Goal: Task Accomplishment & Management: Use online tool/utility

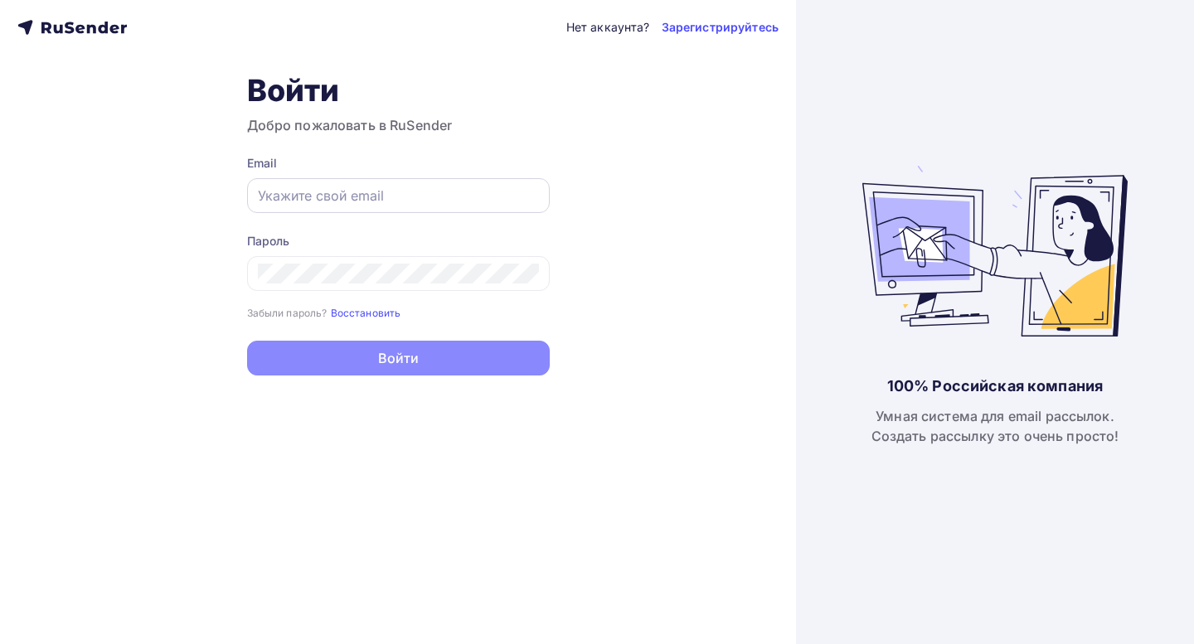
click at [337, 193] on input "text" at bounding box center [398, 196] width 281 height 20
paste input "[EMAIL_ADDRESS][DOMAIN_NAME]"
type input "[EMAIL_ADDRESS][DOMAIN_NAME]"
click at [303, 262] on div at bounding box center [398, 273] width 303 height 35
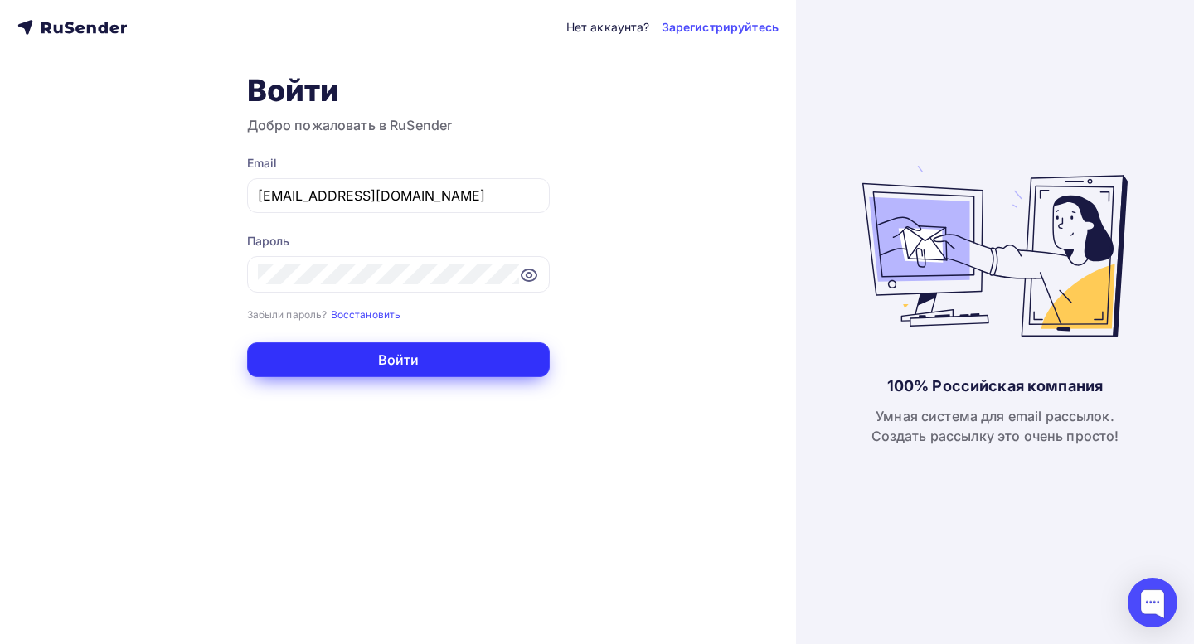
click at [306, 365] on button "Войти" at bounding box center [398, 359] width 303 height 35
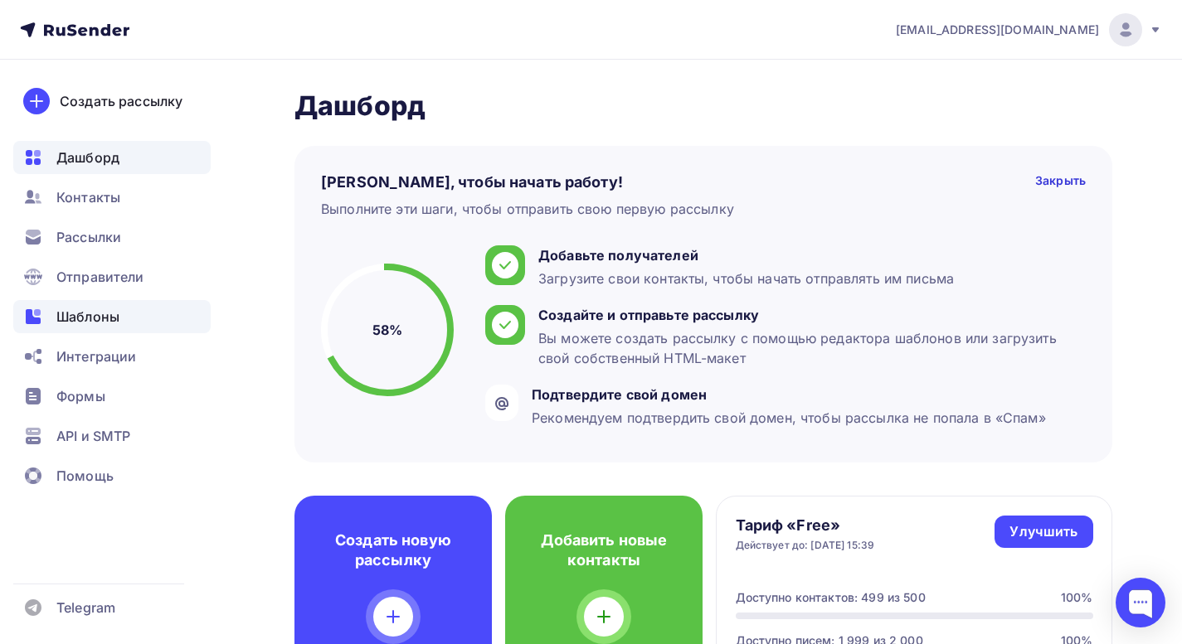
click at [69, 310] on span "Шаблоны" at bounding box center [87, 317] width 63 height 20
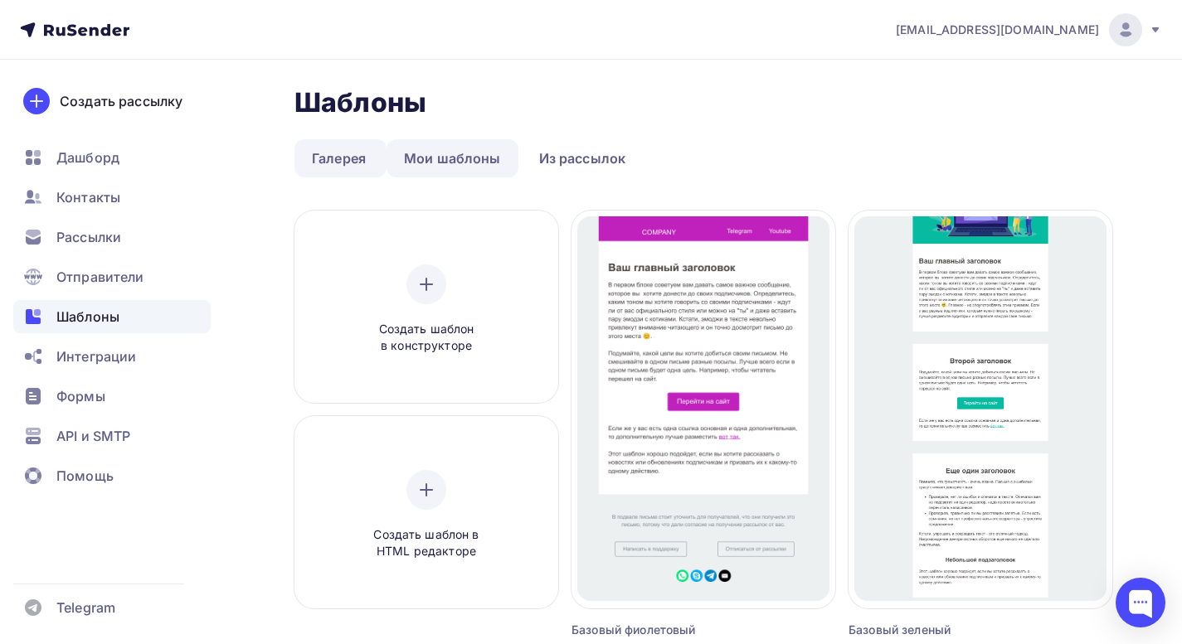
click at [469, 154] on link "Мои шаблоны" at bounding box center [452, 158] width 132 height 38
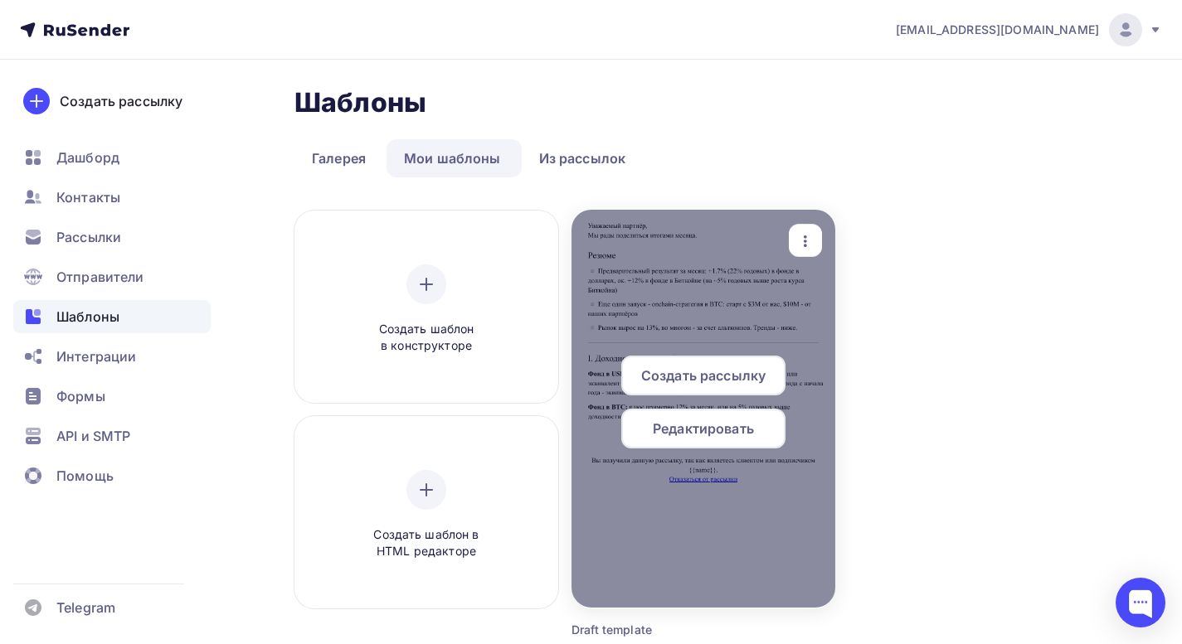
click at [704, 282] on div at bounding box center [703, 409] width 264 height 398
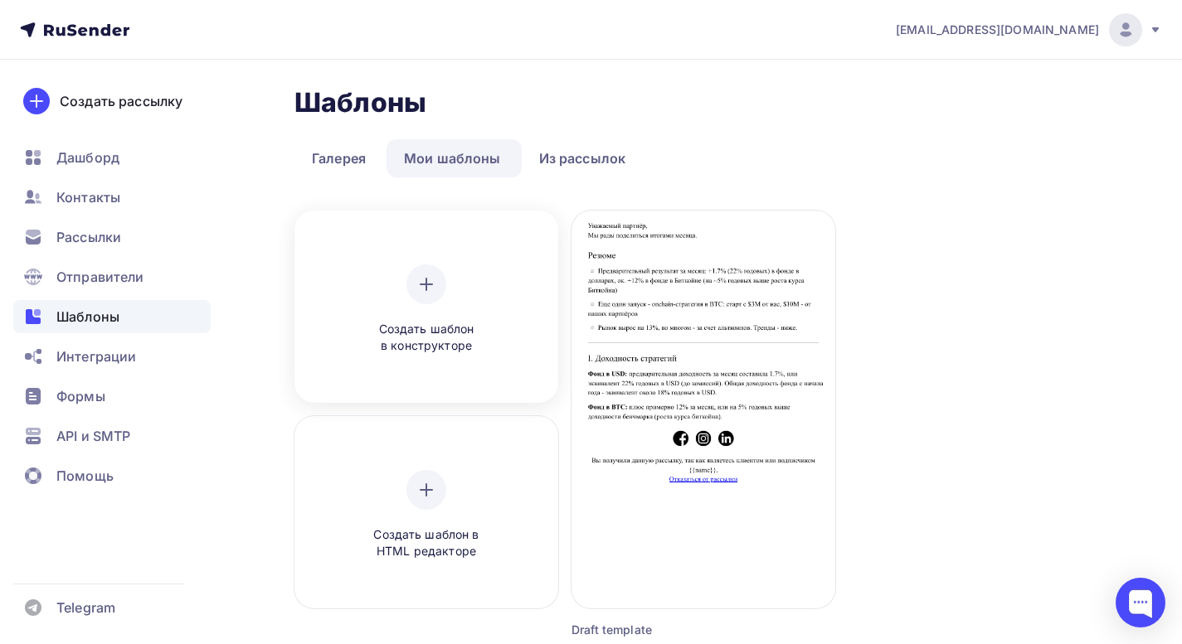
click at [430, 291] on icon at bounding box center [426, 284] width 20 height 20
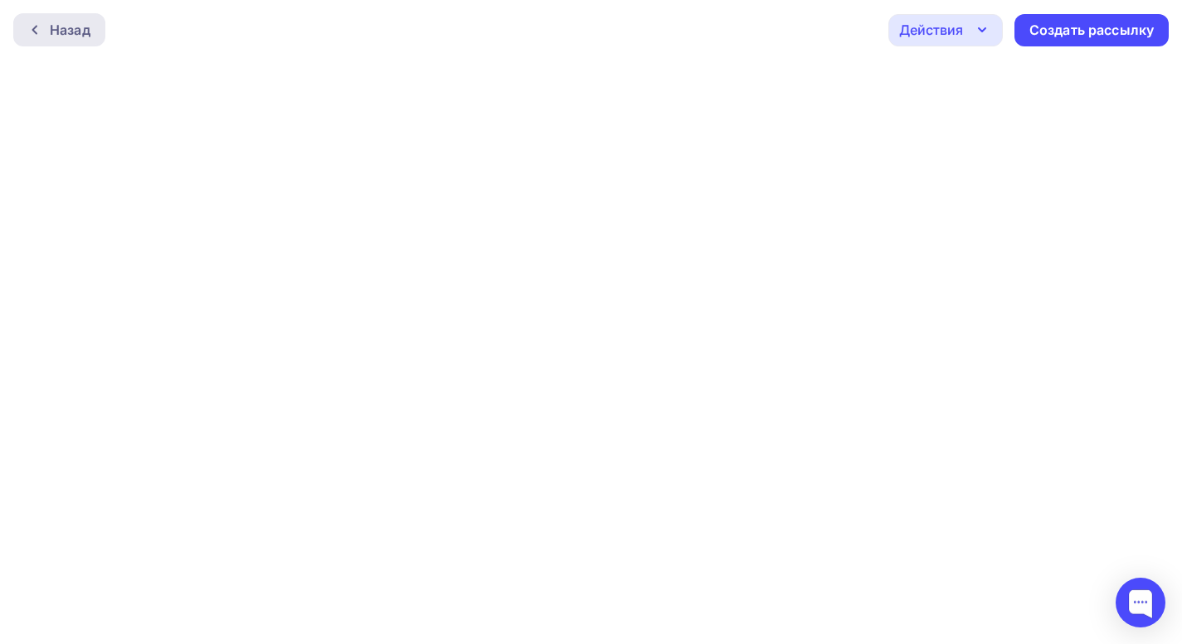
click at [58, 24] on div "Назад" at bounding box center [70, 30] width 41 height 20
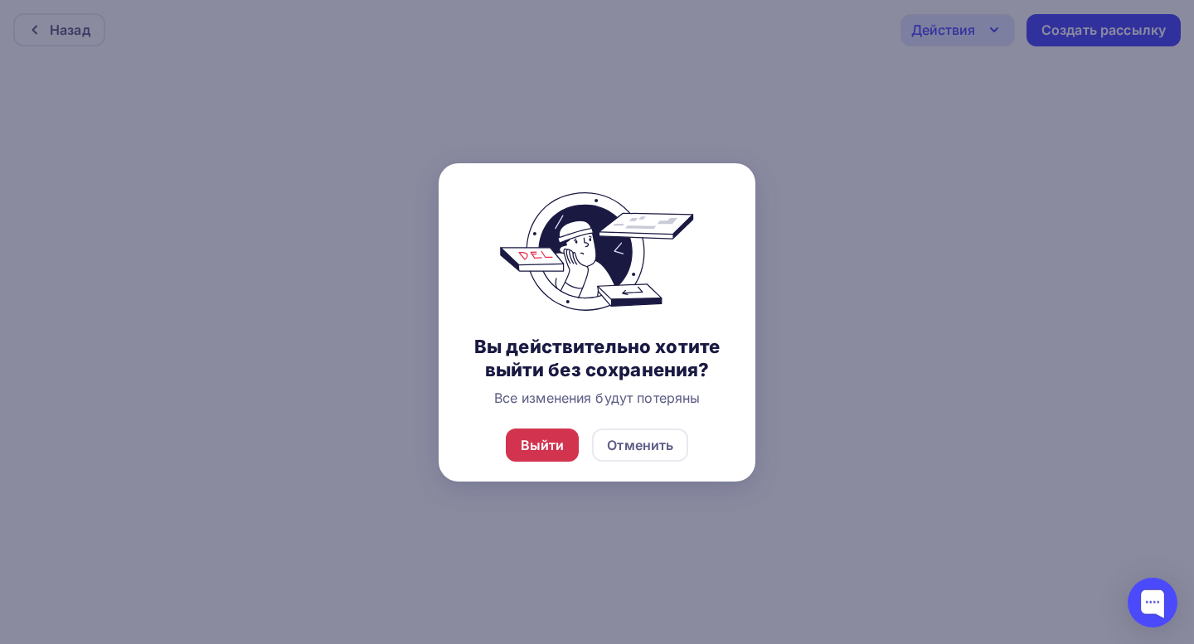
click at [549, 446] on div "Выйти" at bounding box center [543, 445] width 44 height 20
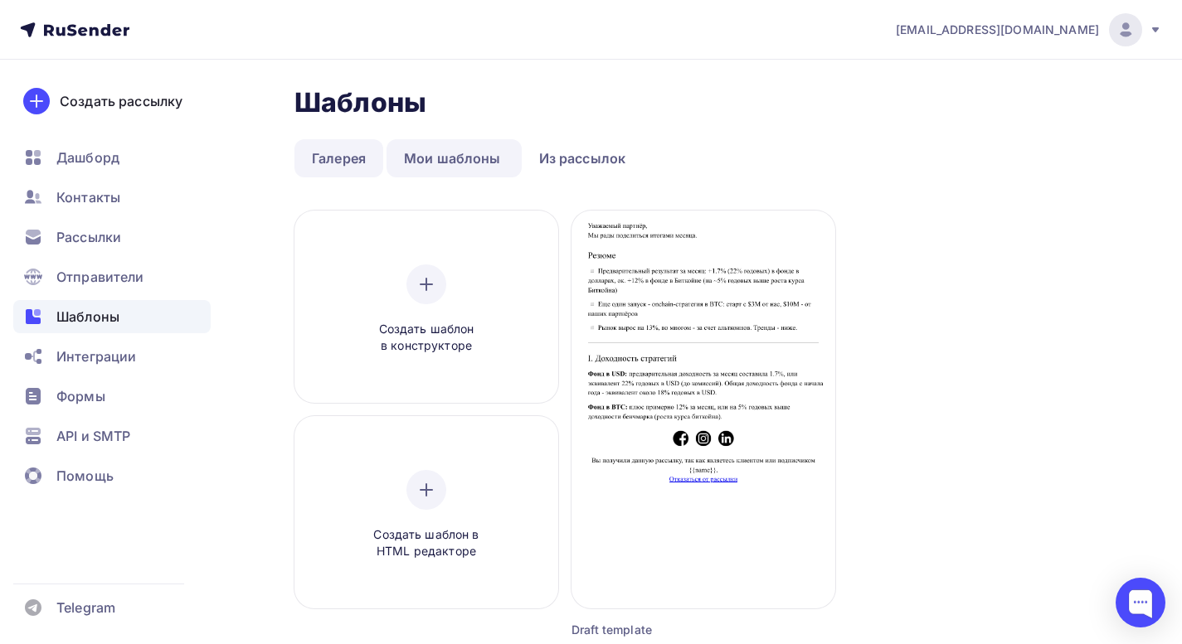
click at [352, 159] on link "Галерея" at bounding box center [338, 158] width 89 height 38
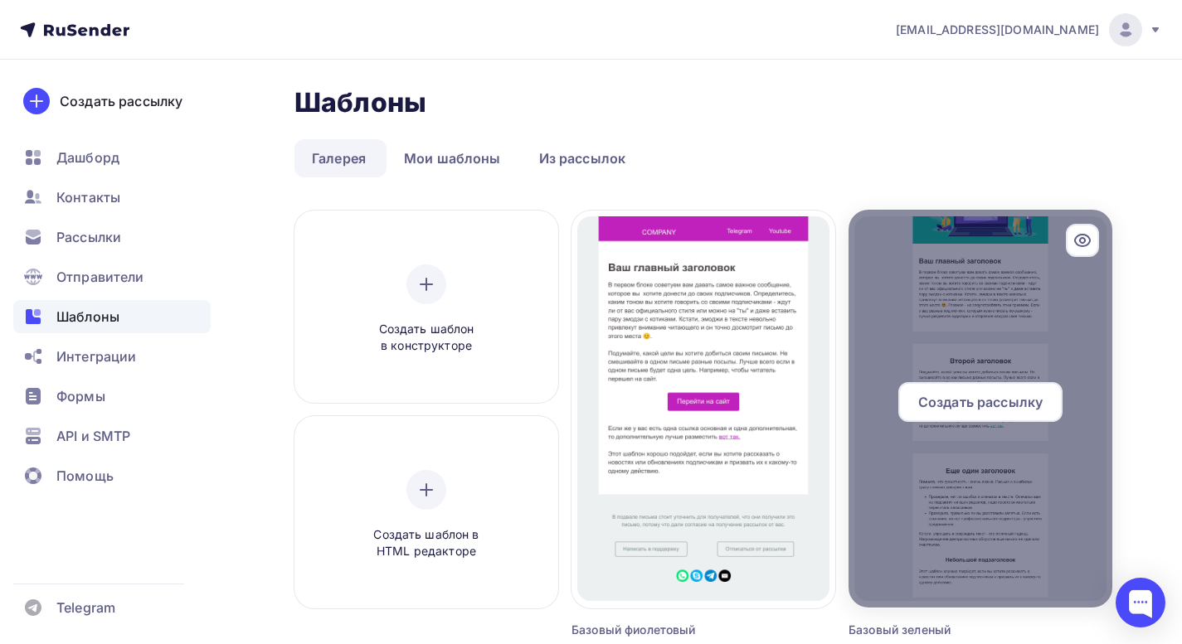
click at [968, 406] on span "Создать рассылку" at bounding box center [980, 402] width 124 height 20
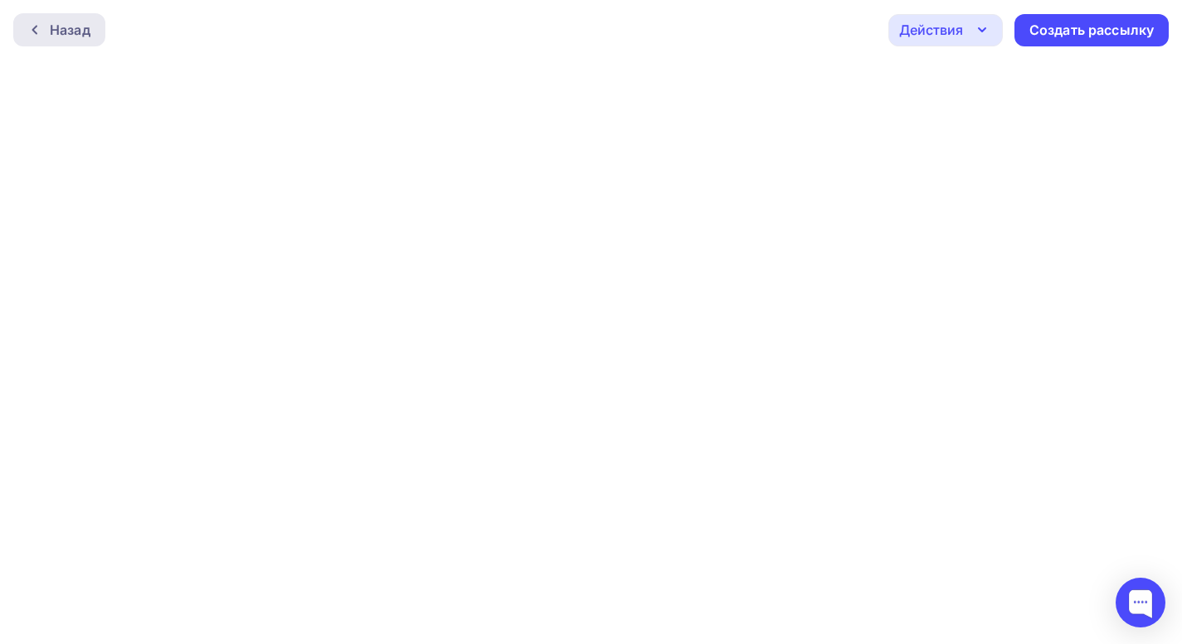
click at [40, 25] on icon at bounding box center [34, 29] width 13 height 13
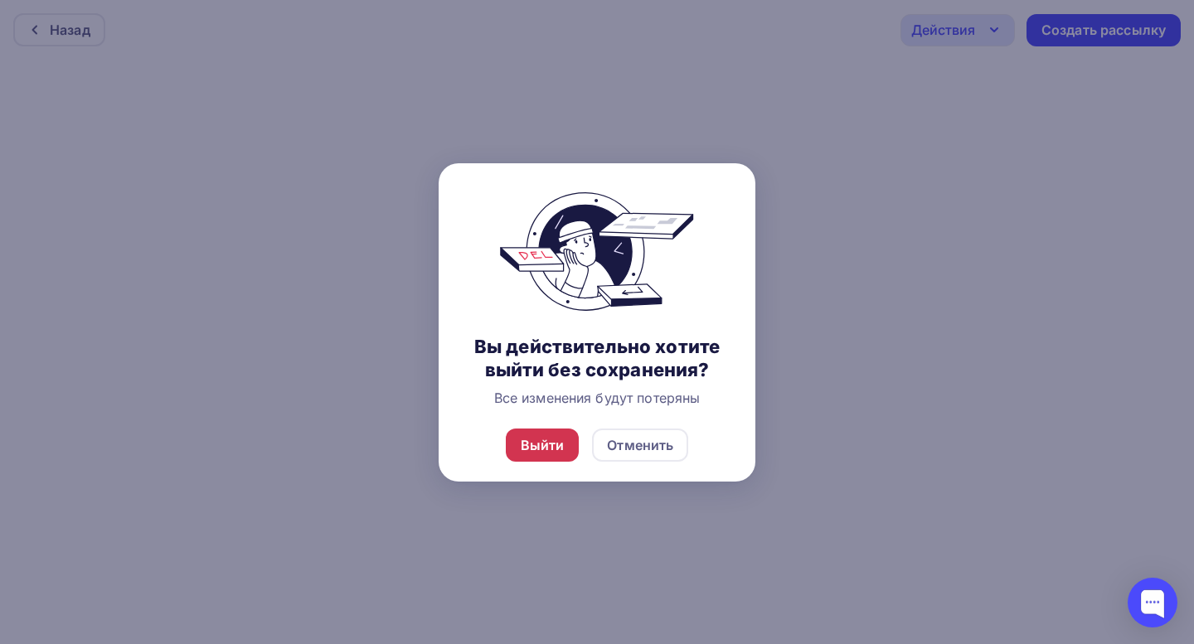
click at [537, 445] on div "Выйти" at bounding box center [543, 445] width 44 height 20
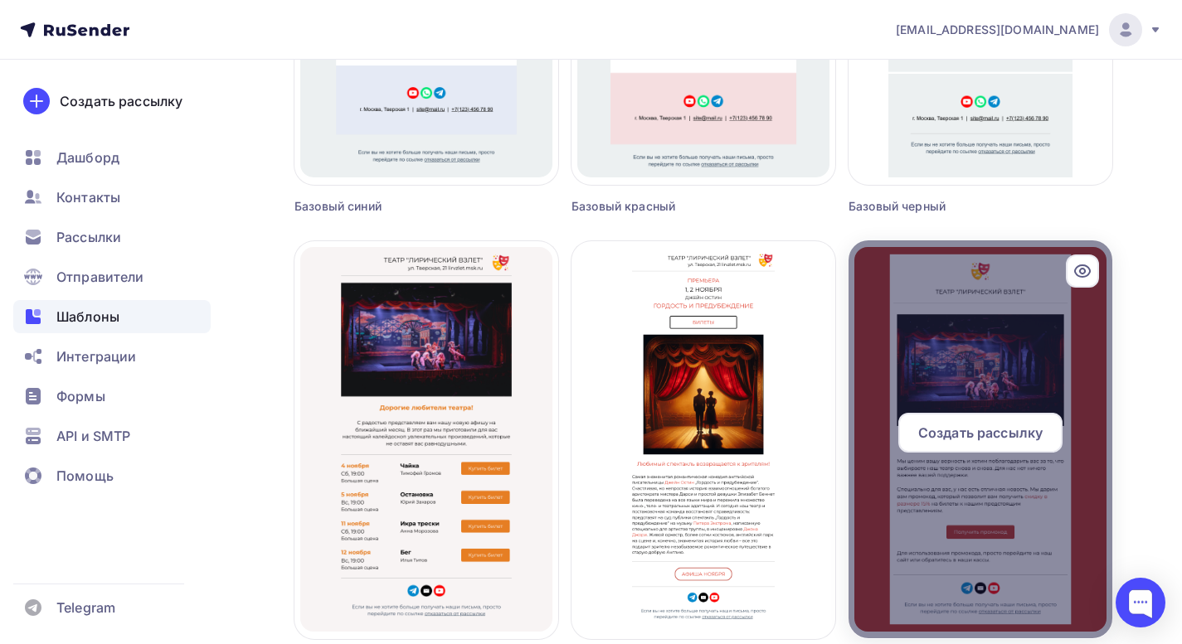
scroll to position [798, 0]
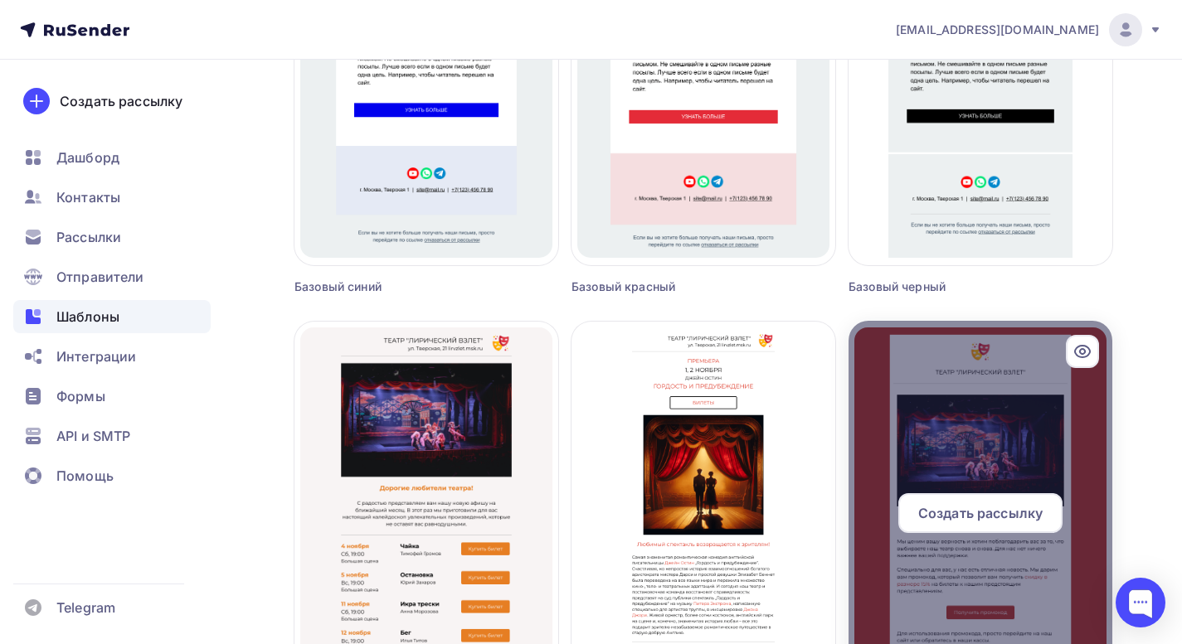
click at [1003, 501] on div "Создать рассылку" at bounding box center [980, 513] width 164 height 40
